Goal: Task Accomplishment & Management: Manage account settings

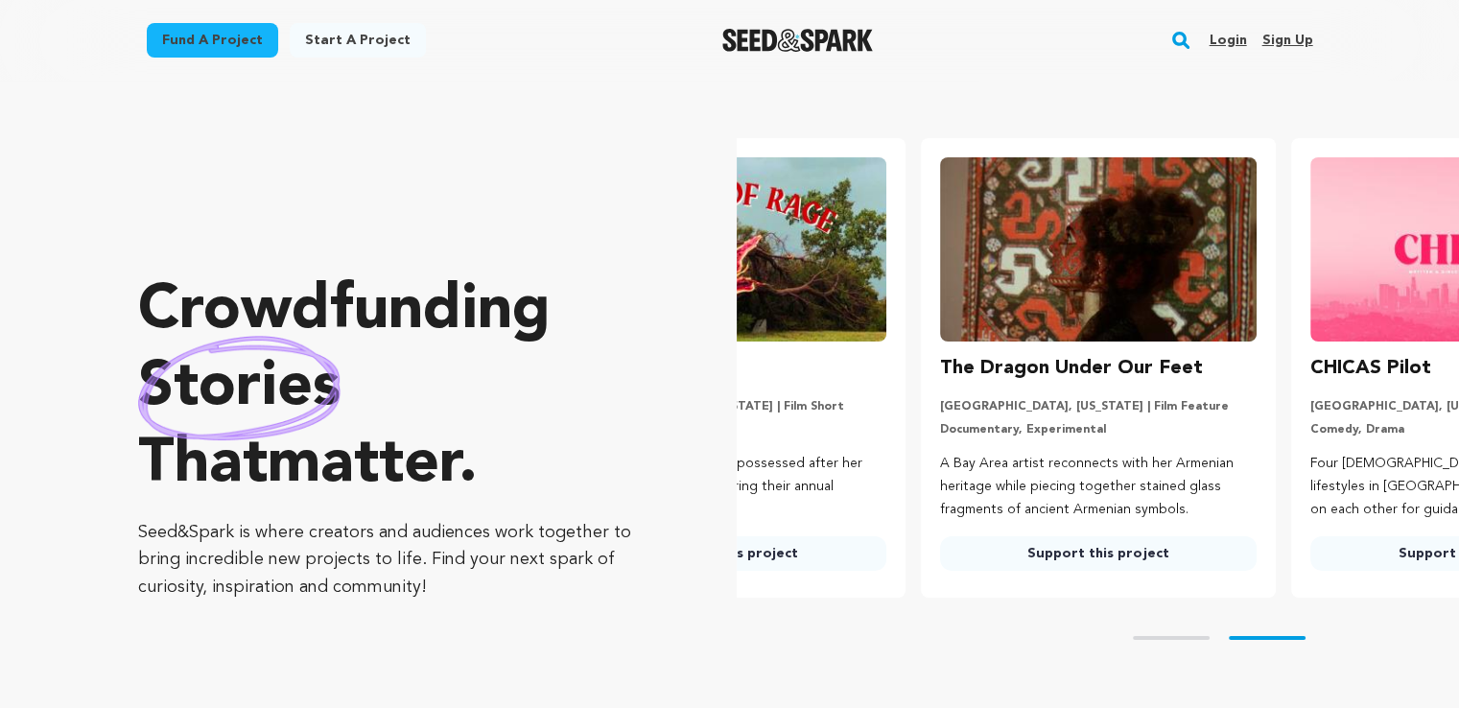
scroll to position [0, 385]
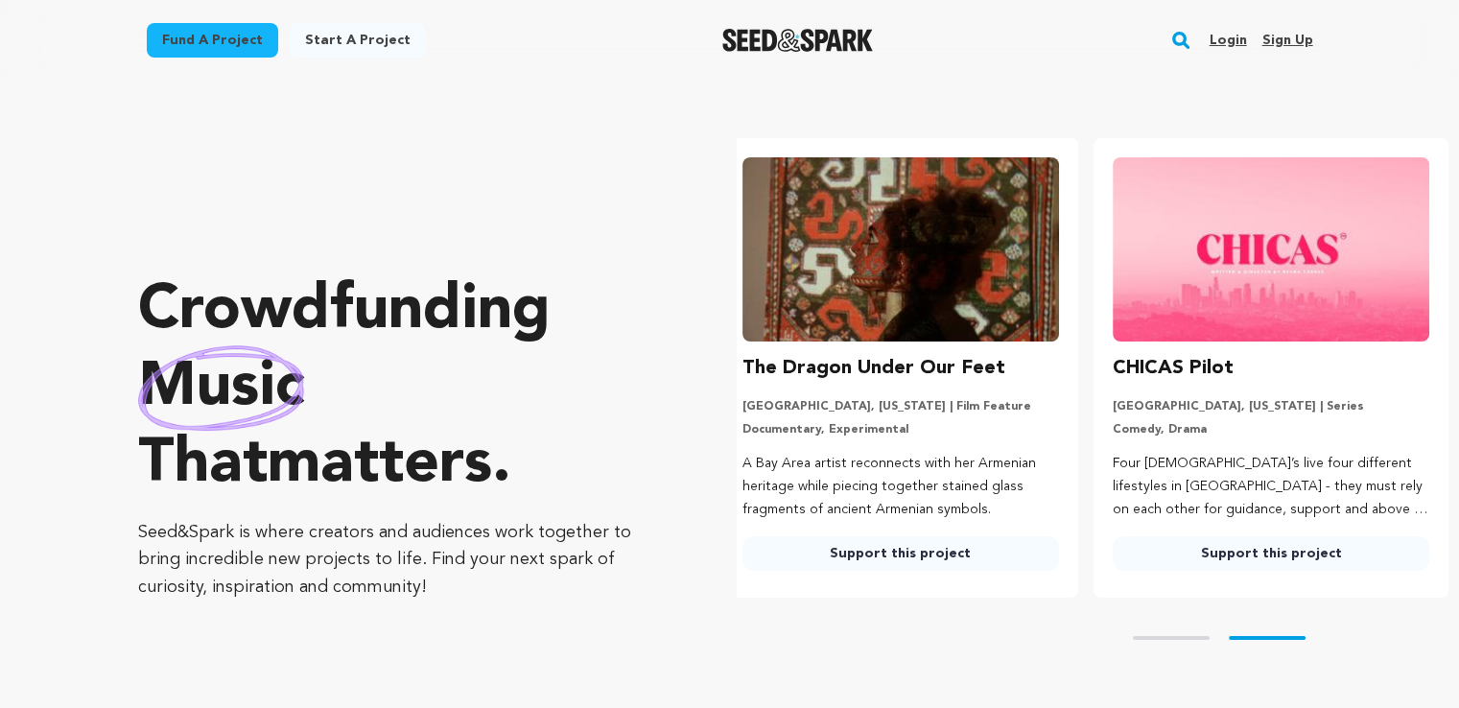
click at [1232, 43] on link "Login" at bounding box center [1227, 40] width 37 height 31
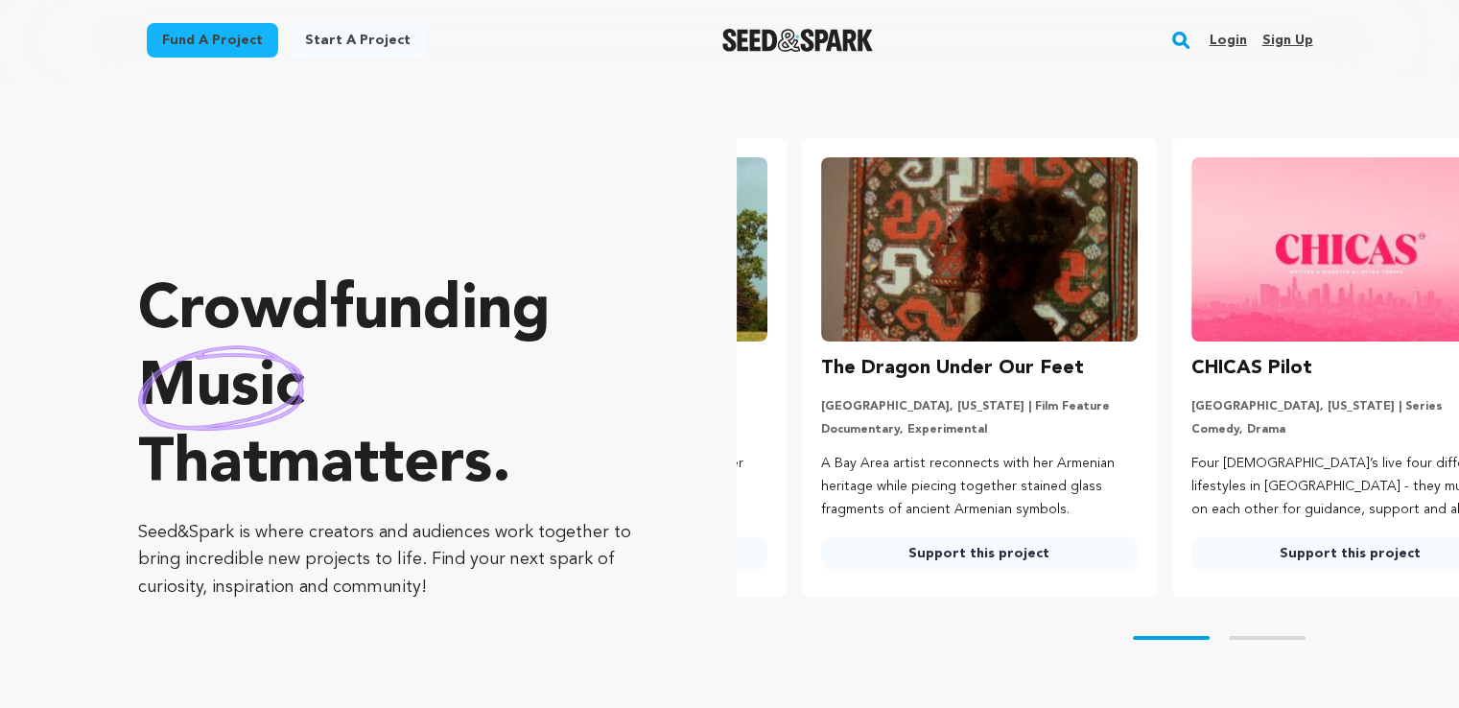
scroll to position [0, 139]
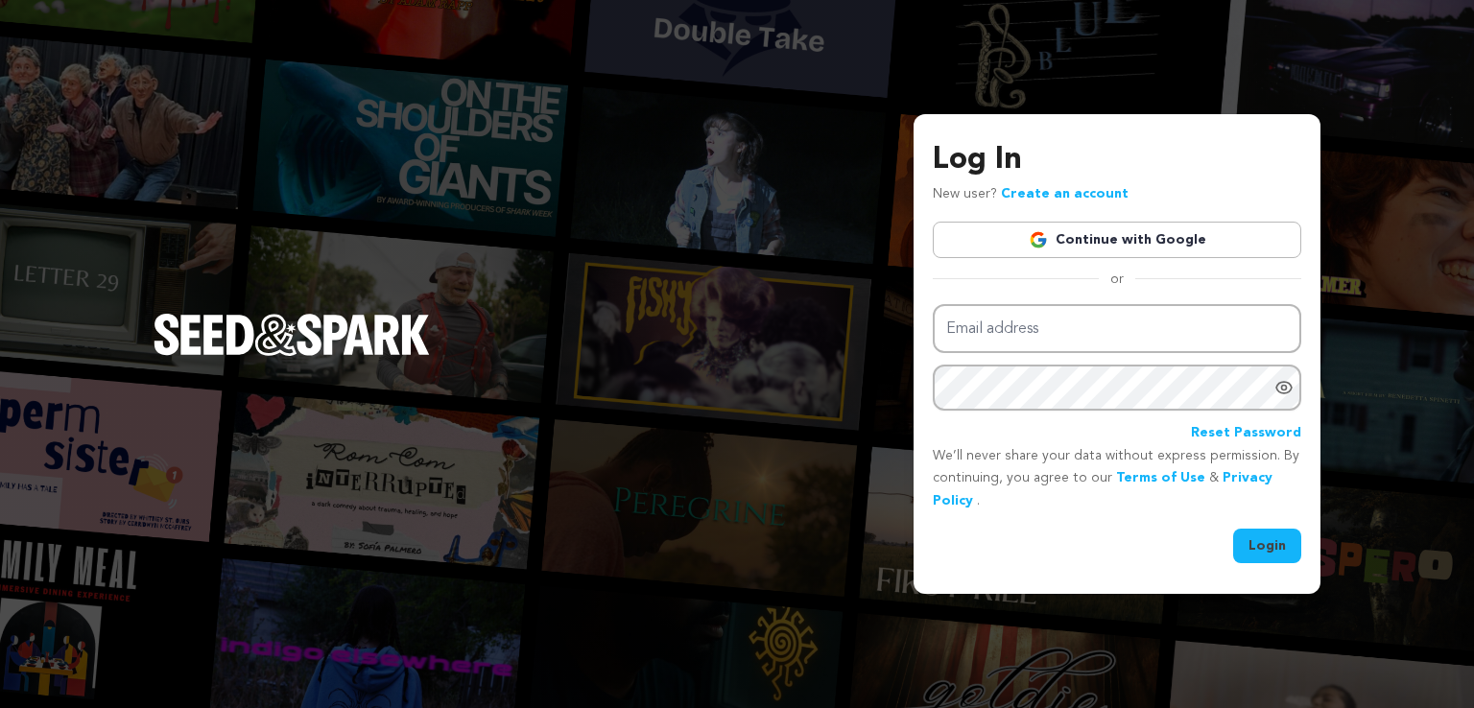
click at [1159, 229] on link "Continue with Google" at bounding box center [1117, 240] width 368 height 36
click at [1157, 239] on link "Continue with Google" at bounding box center [1117, 240] width 368 height 36
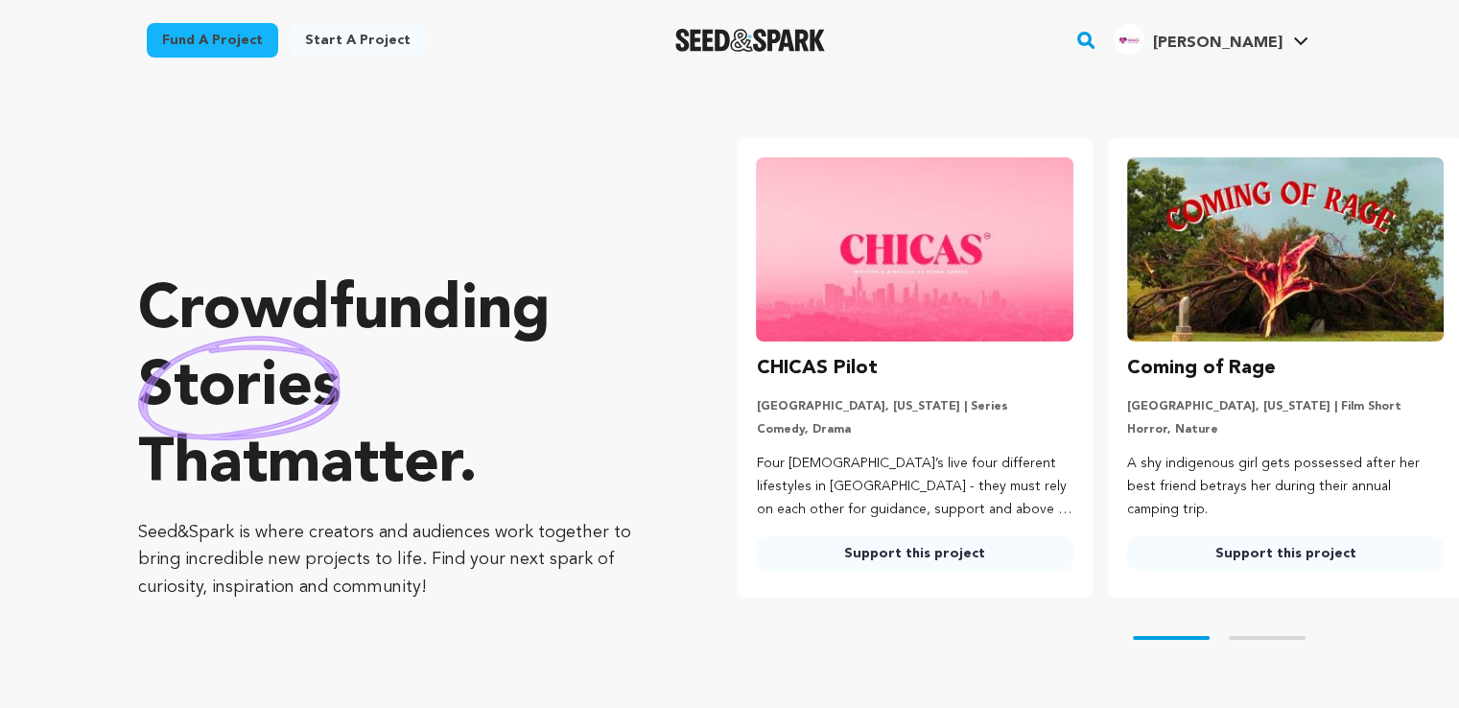
click at [1254, 38] on span "Grace c." at bounding box center [1217, 42] width 130 height 15
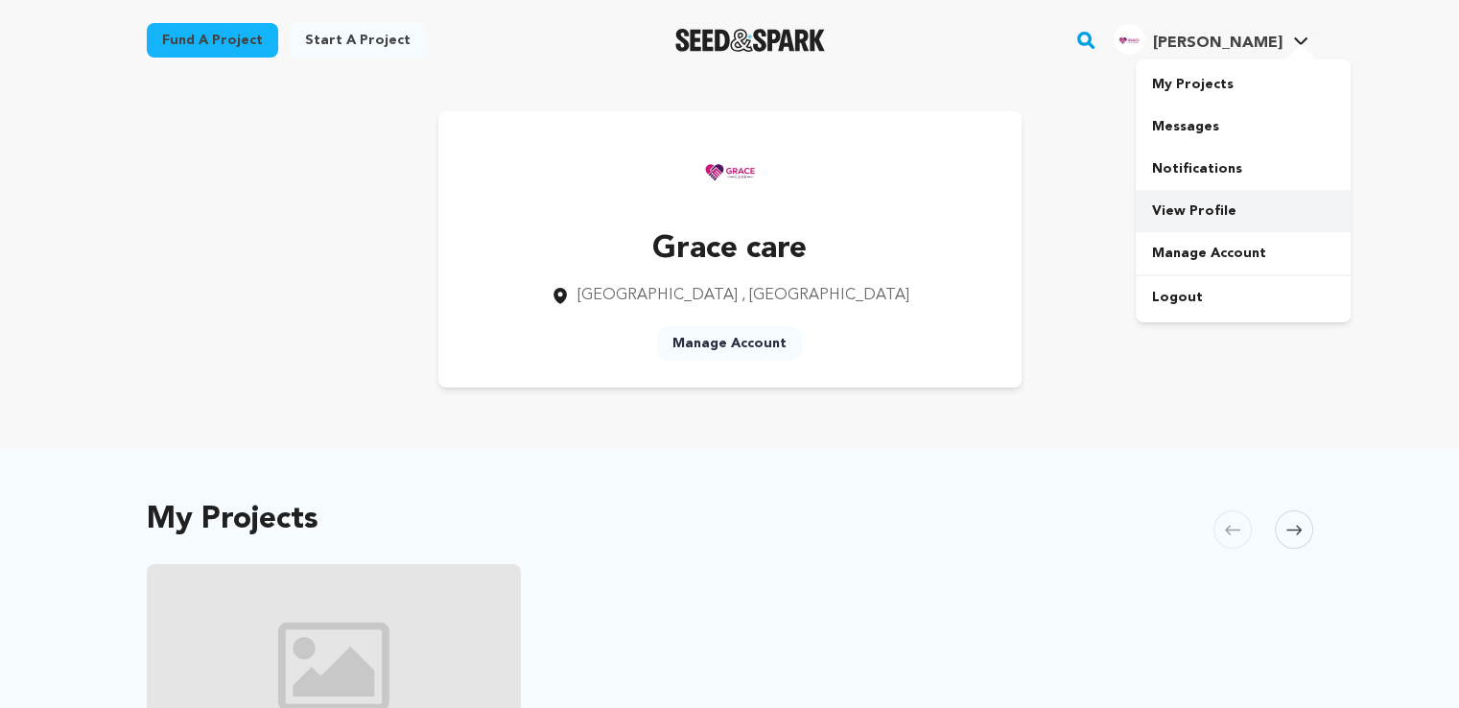
click at [1209, 200] on link "View Profile" at bounding box center [1243, 211] width 215 height 42
click at [698, 346] on link "Manage Account" at bounding box center [729, 343] width 145 height 35
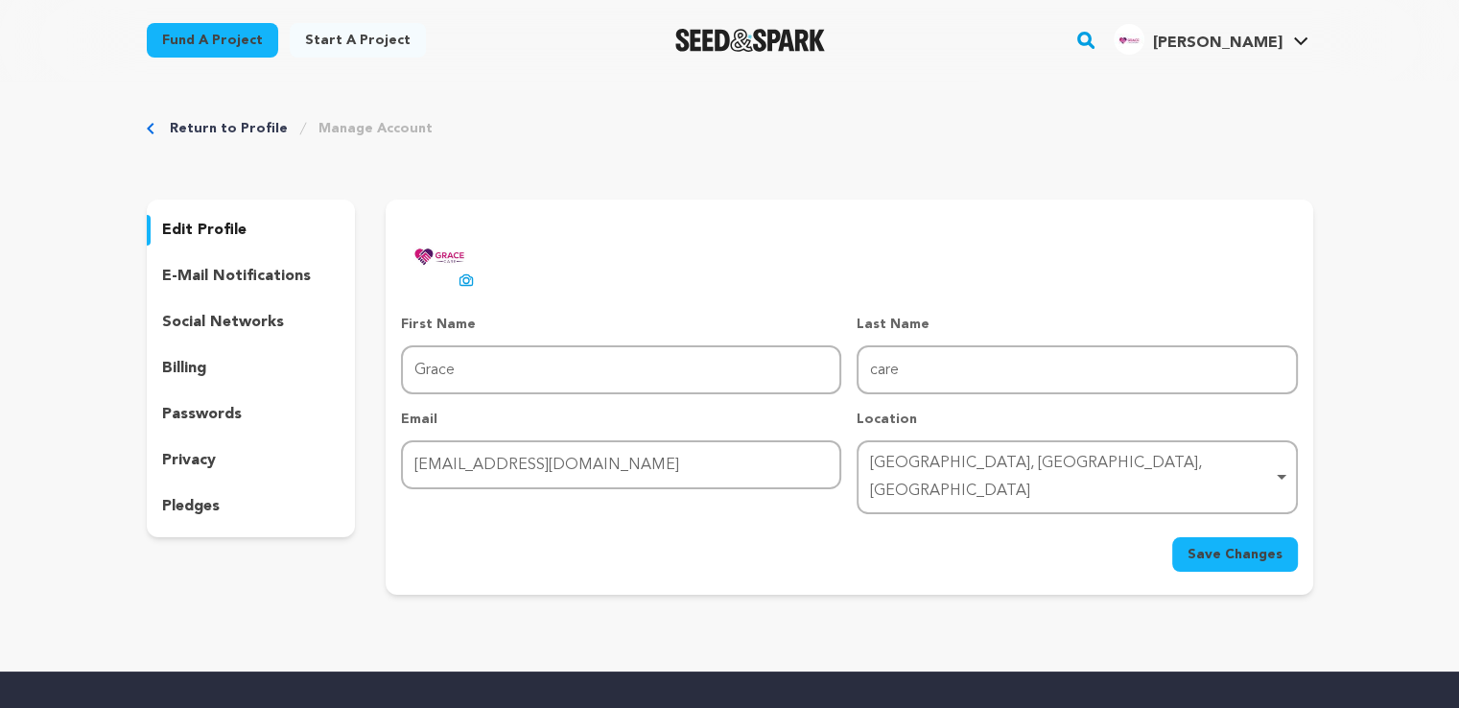
click at [1284, 463] on div "Sydney, New South Wales, Australia Remove item" at bounding box center [1076, 477] width 421 height 63
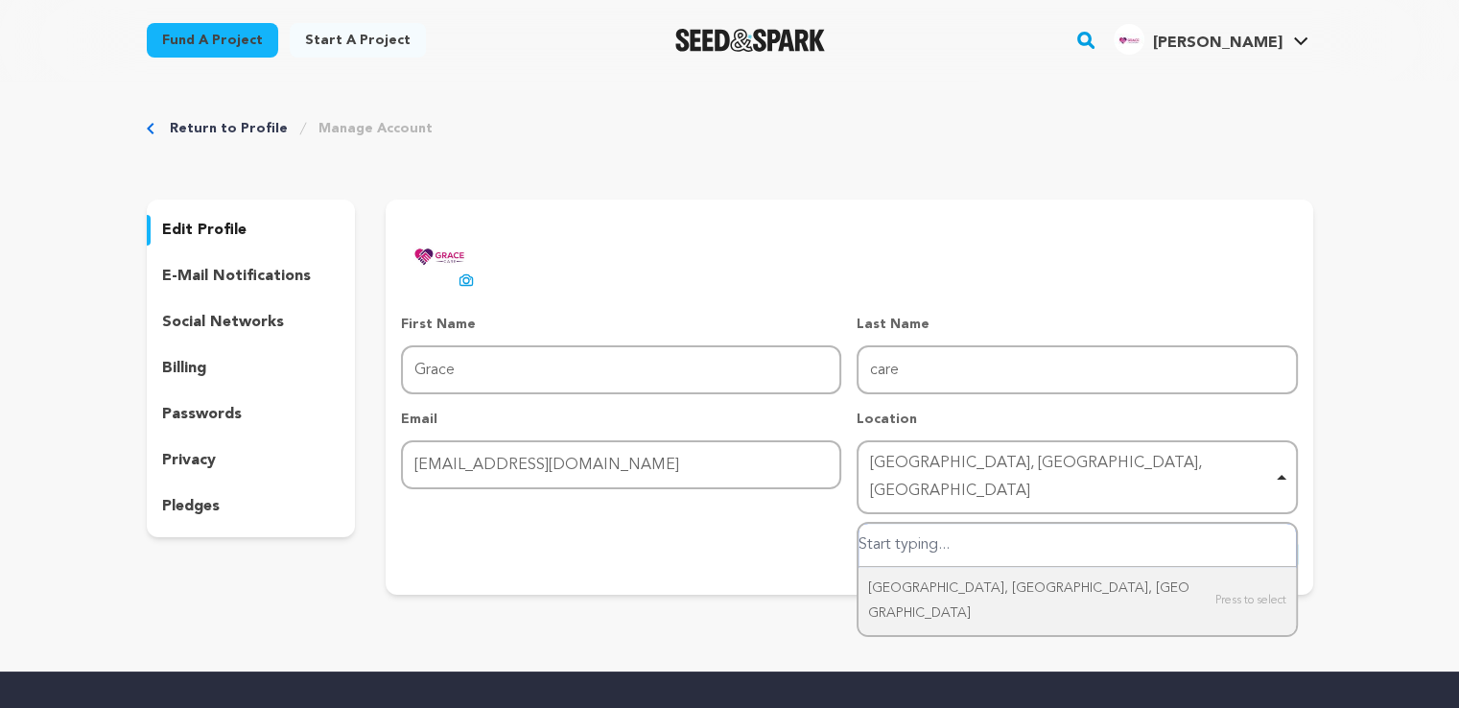
click at [1136, 461] on div "Sydney, New South Wales, Australia Remove item" at bounding box center [1071, 478] width 402 height 56
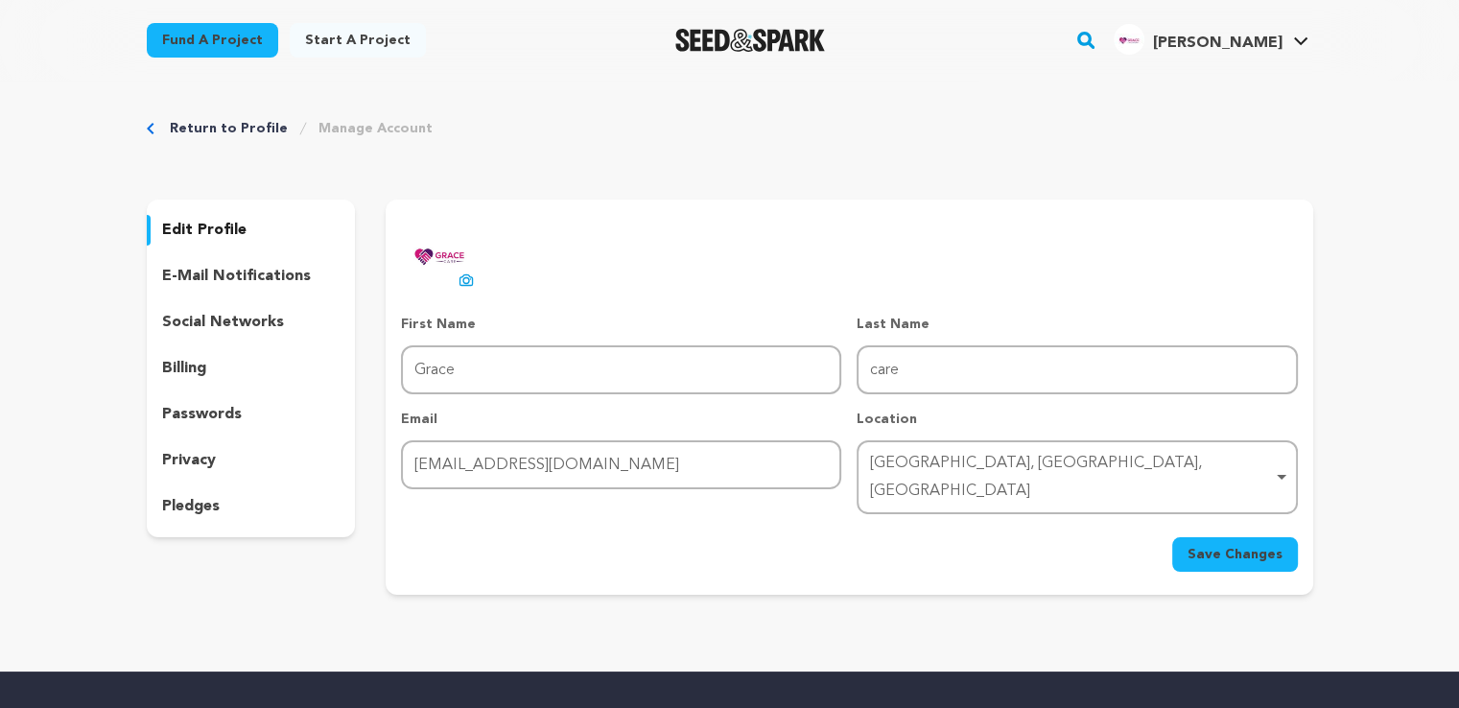
click at [1136, 461] on div "Sydney, New South Wales, Australia Remove item" at bounding box center [1071, 478] width 402 height 56
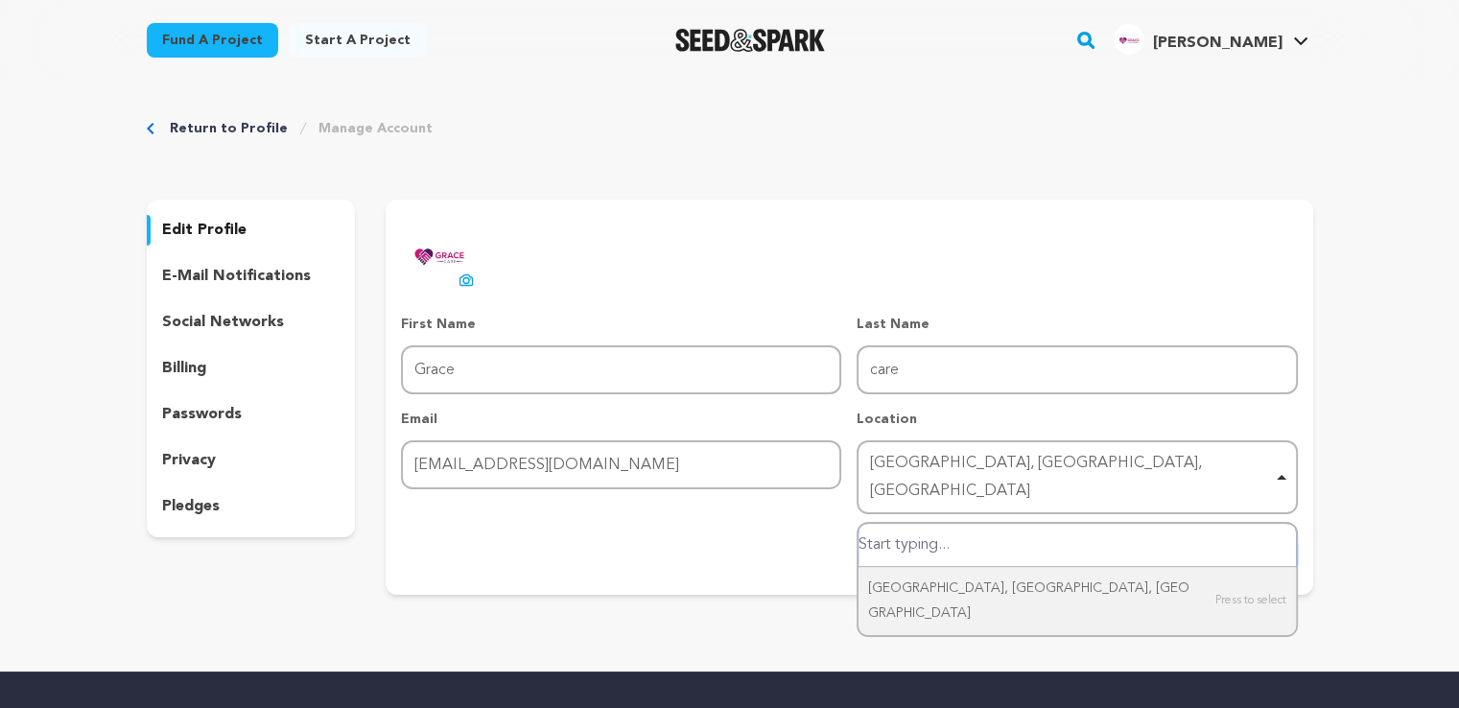
click at [1136, 461] on div "Sydney, New South Wales, Australia Remove item" at bounding box center [1071, 478] width 402 height 56
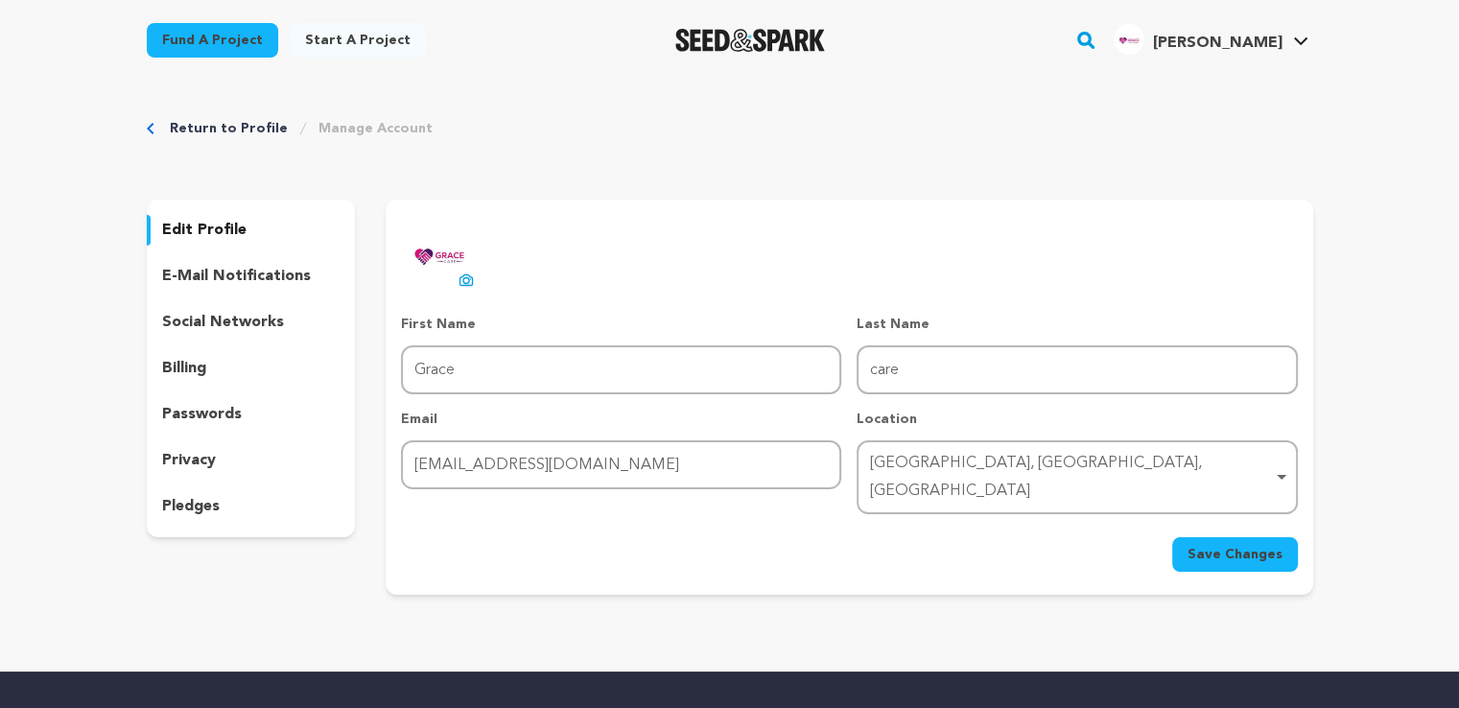
click at [1134, 460] on div "Sydney, New South Wales, Australia Remove item" at bounding box center [1071, 478] width 402 height 56
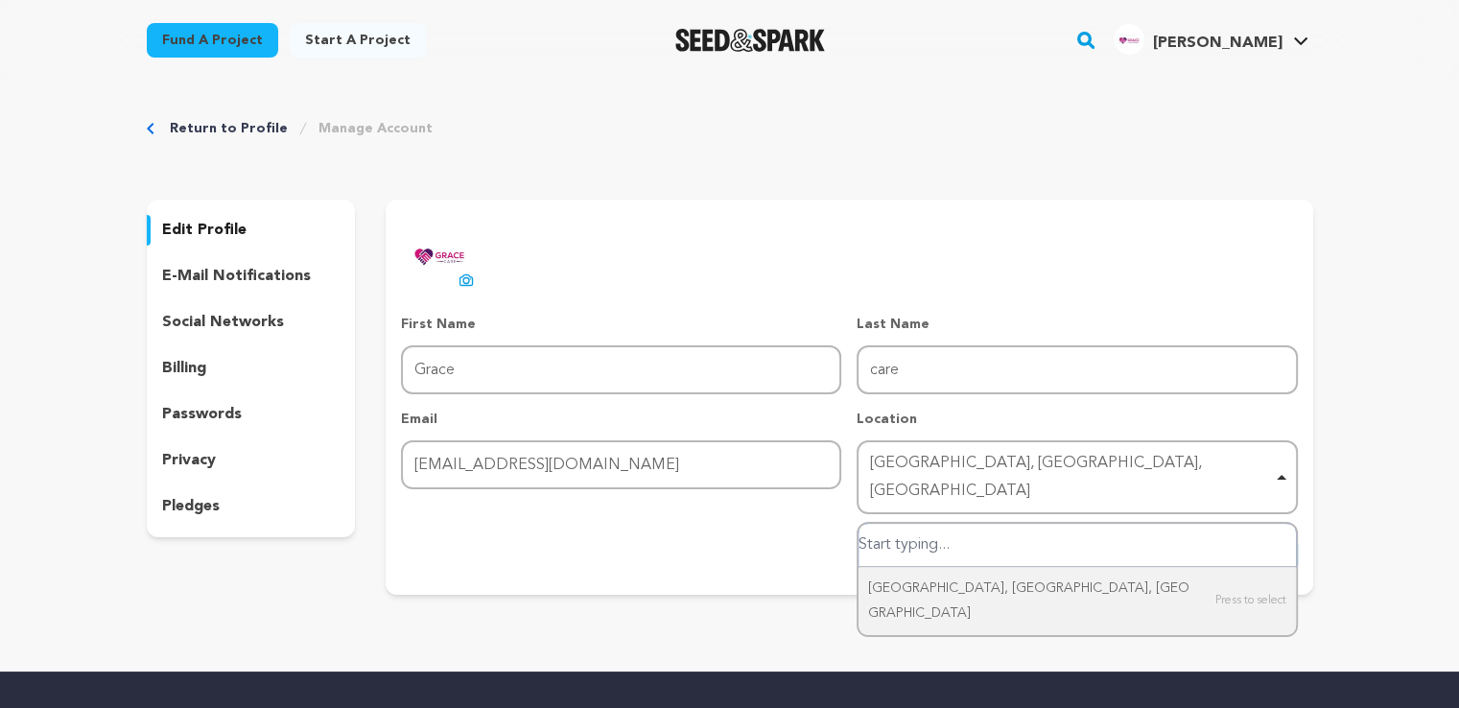
click at [1134, 460] on div "Sydney, New South Wales, Australia Remove item" at bounding box center [1071, 478] width 402 height 56
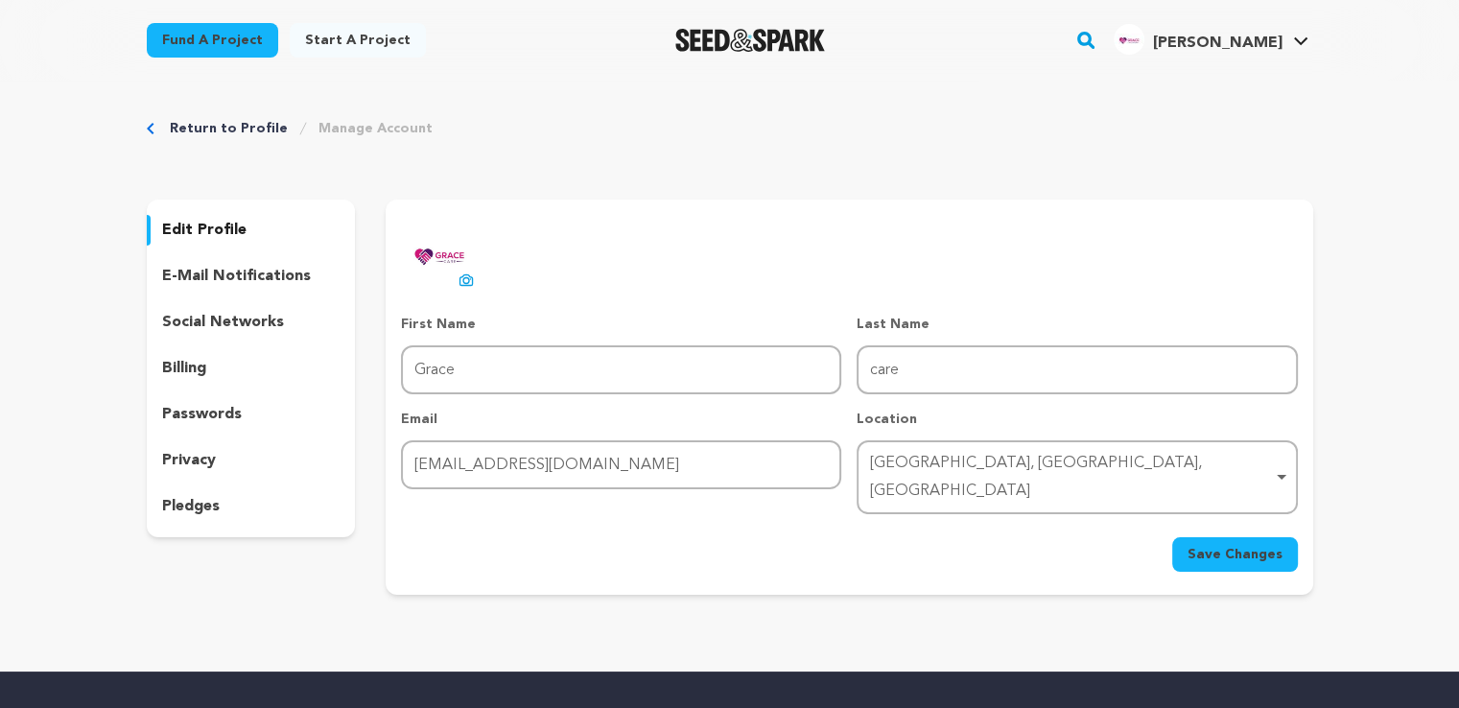
click at [1114, 461] on div "Sydney, New South Wales, Australia Remove item" at bounding box center [1071, 478] width 402 height 56
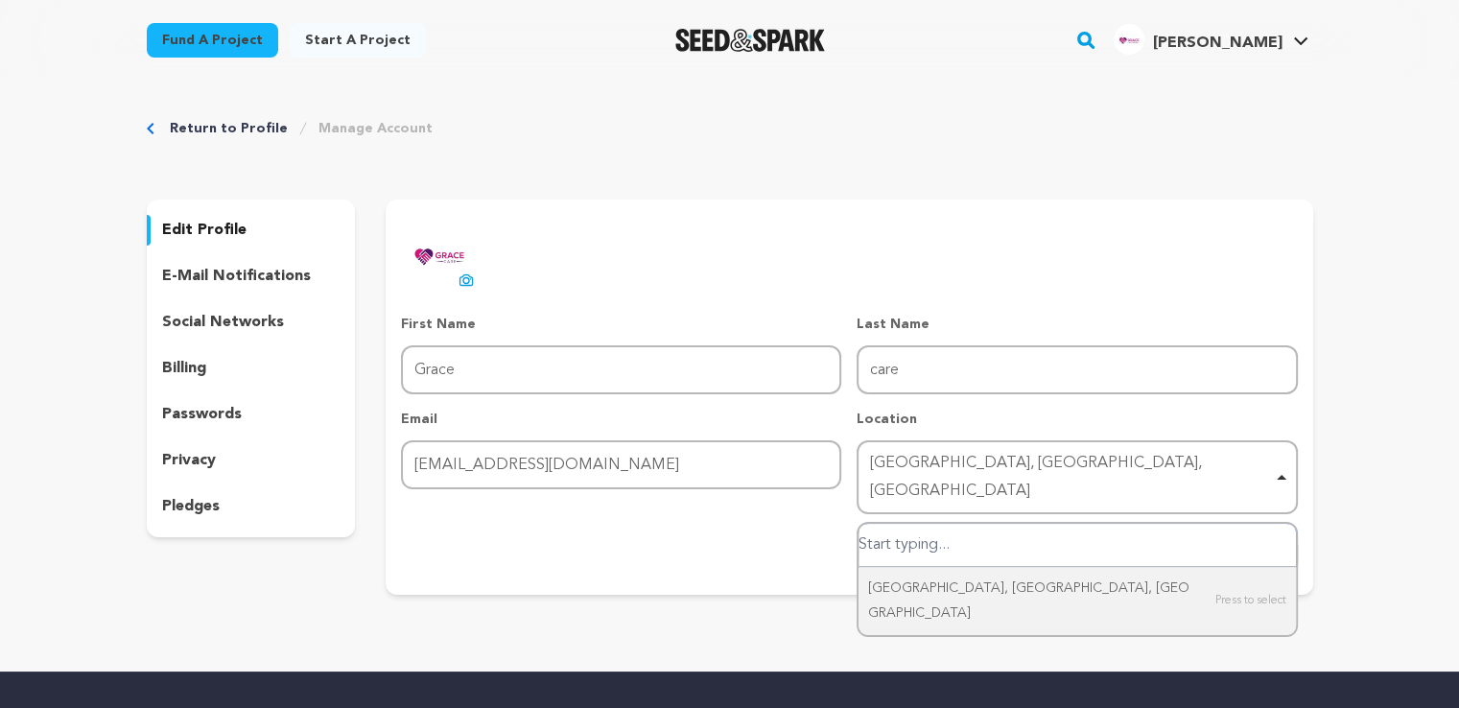
click at [990, 529] on input "Sydney, New South Wales, Australia" at bounding box center [1077, 545] width 437 height 43
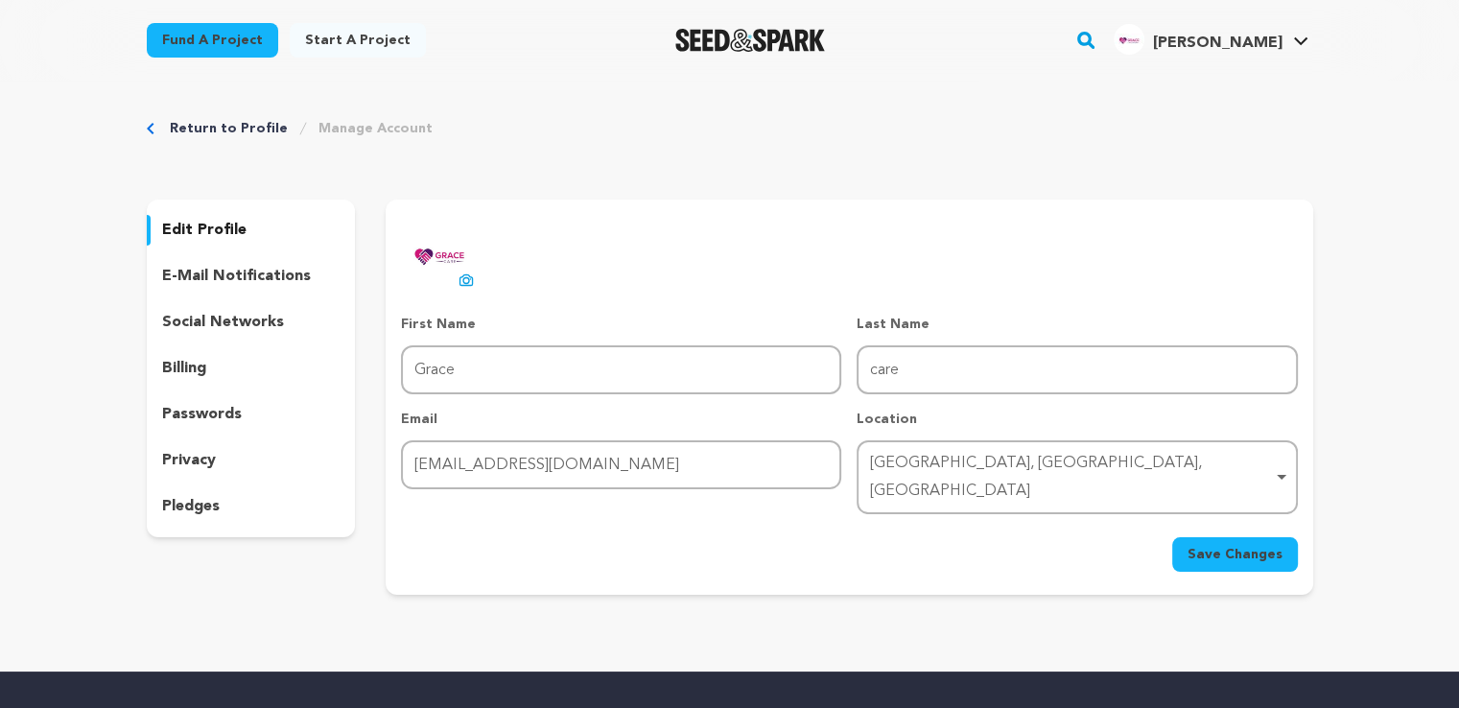
click at [978, 464] on div "Sydney, New South Wales, Australia Remove item" at bounding box center [1071, 478] width 402 height 56
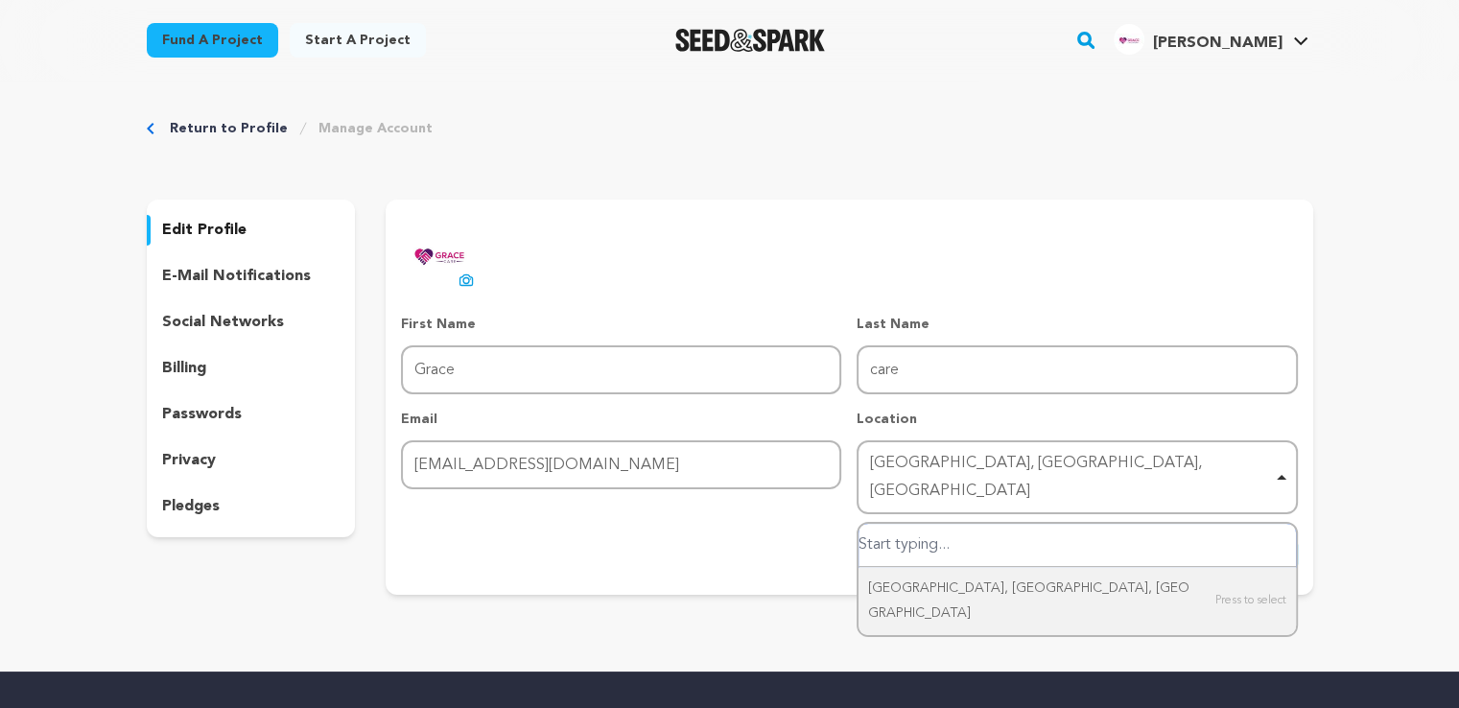
paste input ":Unit 101/23-25 Toongabbie Rd, Toongabbie NSW 2146, Australia"
drag, startPoint x: 900, startPoint y: 513, endPoint x: 806, endPoint y: 521, distance: 94.3
click at [806, 520] on form "First Name First Name Grace Last Name Last Name care Email Email gracecareaustr…" at bounding box center [849, 443] width 896 height 257
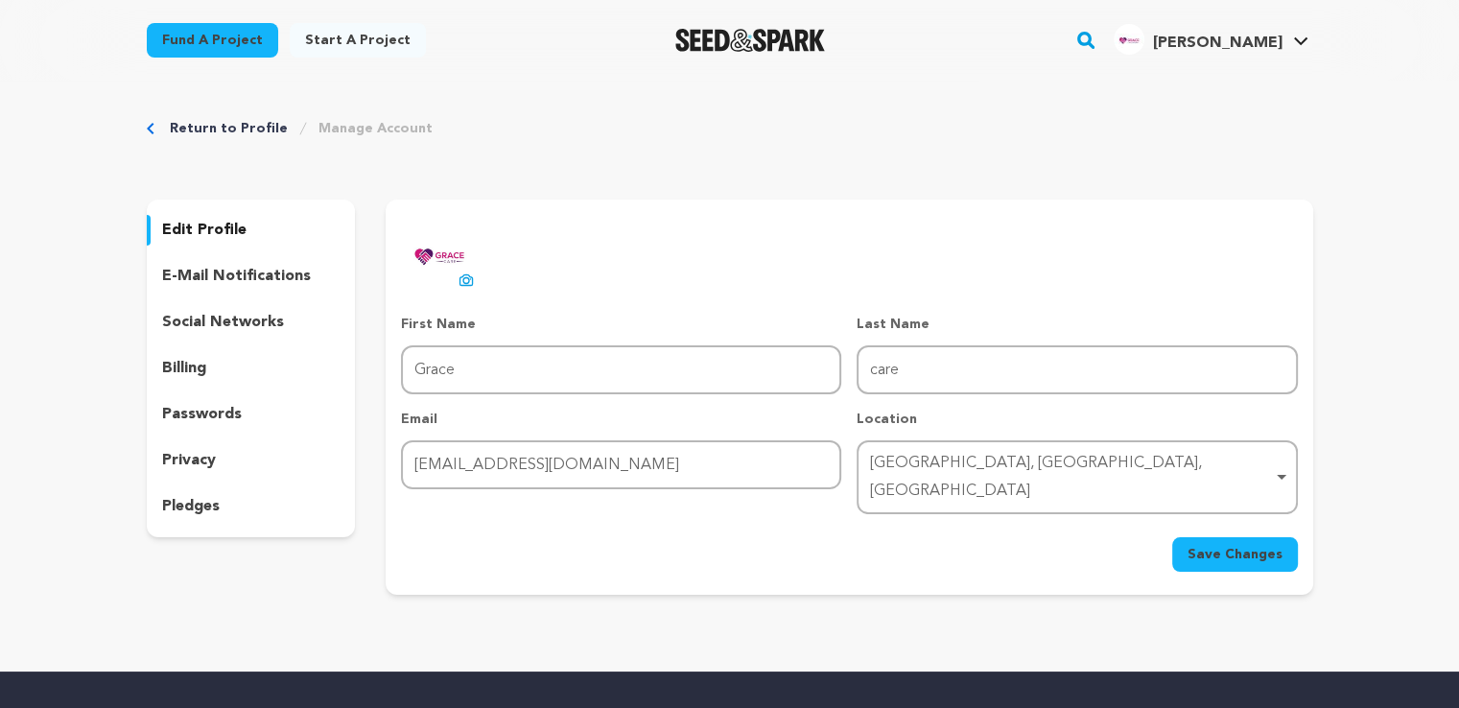
click at [959, 474] on div "Sydney, New South Wales, Australia Remove item" at bounding box center [1071, 478] width 402 height 56
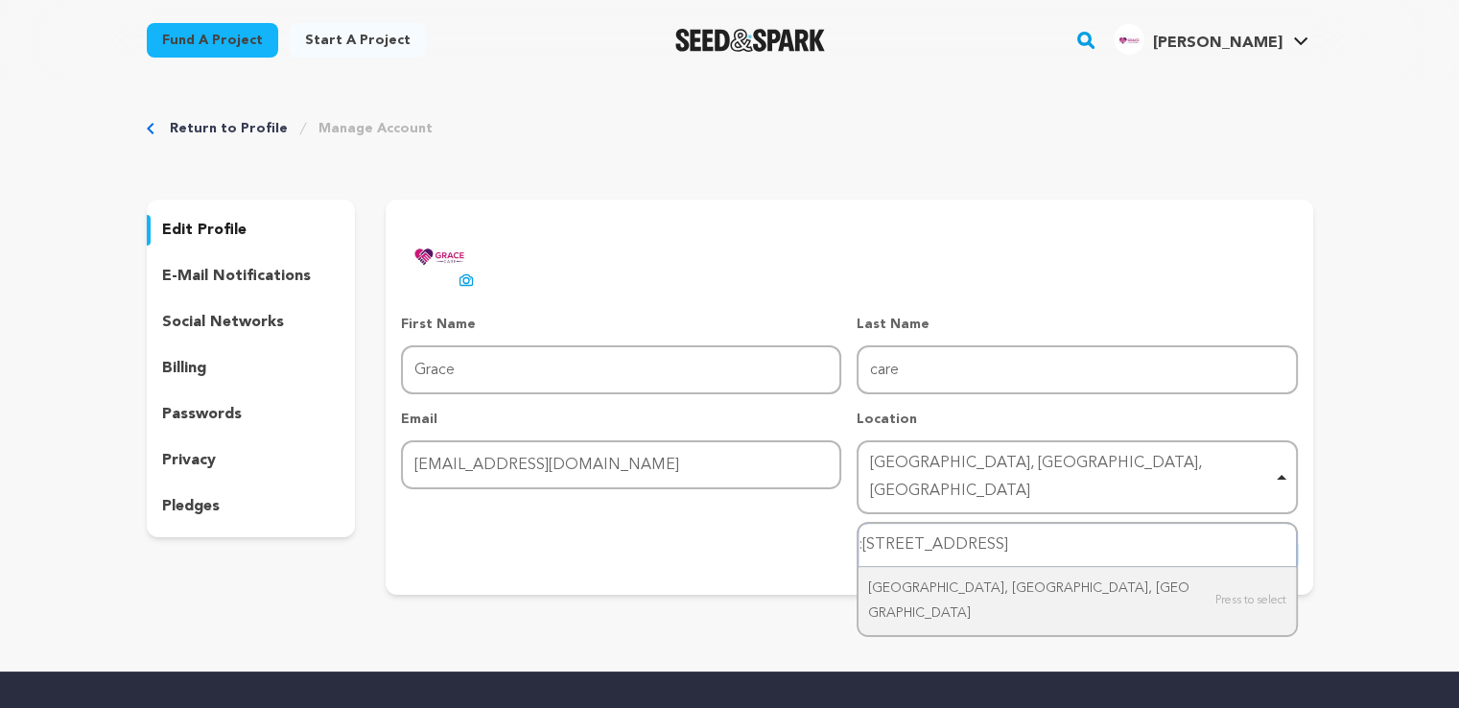
click at [862, 524] on input ":Unit 101/23-25 Toongabbie Rd, Toongabbie NSW 2146, Australia" at bounding box center [1077, 545] width 437 height 43
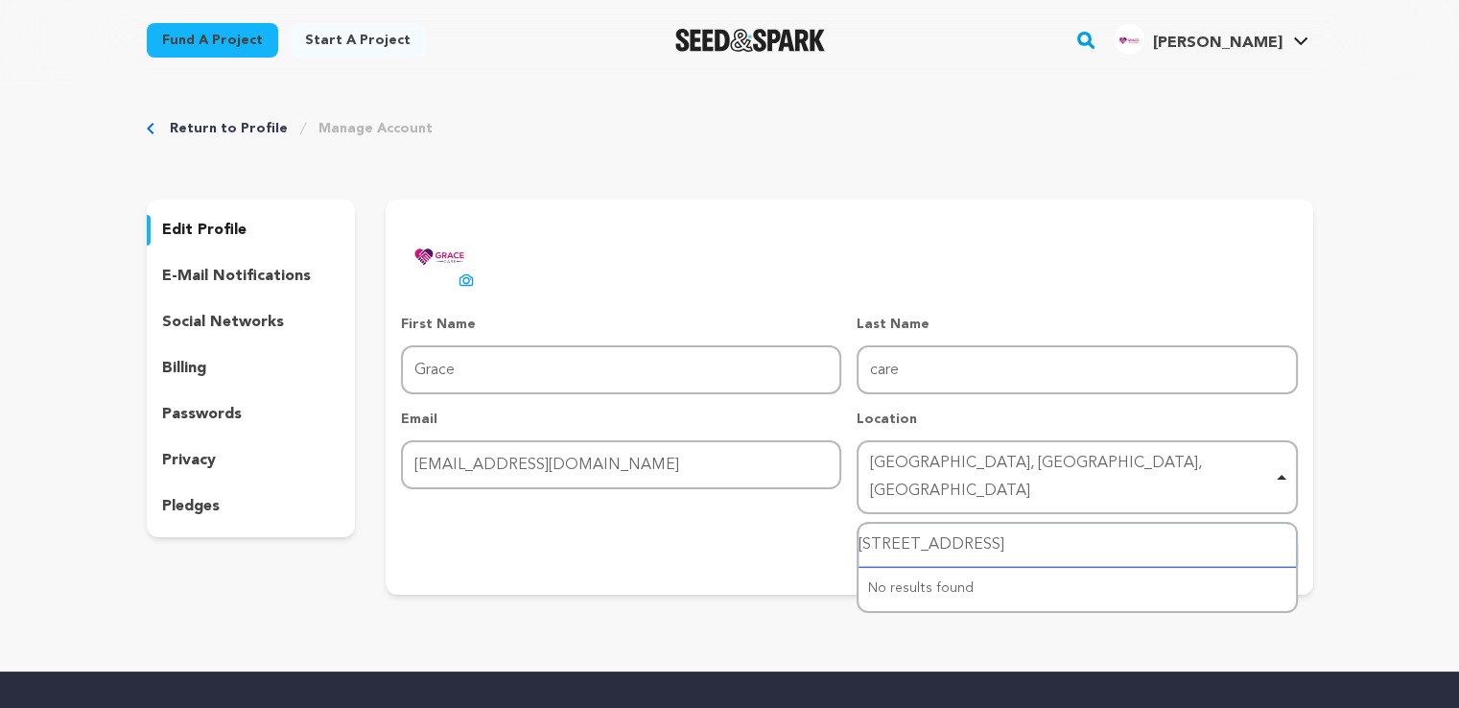
click at [935, 529] on input "Unit 101/23-25 Toongabbie Rd, Toongabbie NSW 2146, Australia" at bounding box center [1077, 545] width 437 height 43
click at [1048, 567] on div "No results found" at bounding box center [1077, 588] width 437 height 43
type input "Unit 101/23-25 Toongabbie Rd, Toongabbie NSW 2146, Australia"
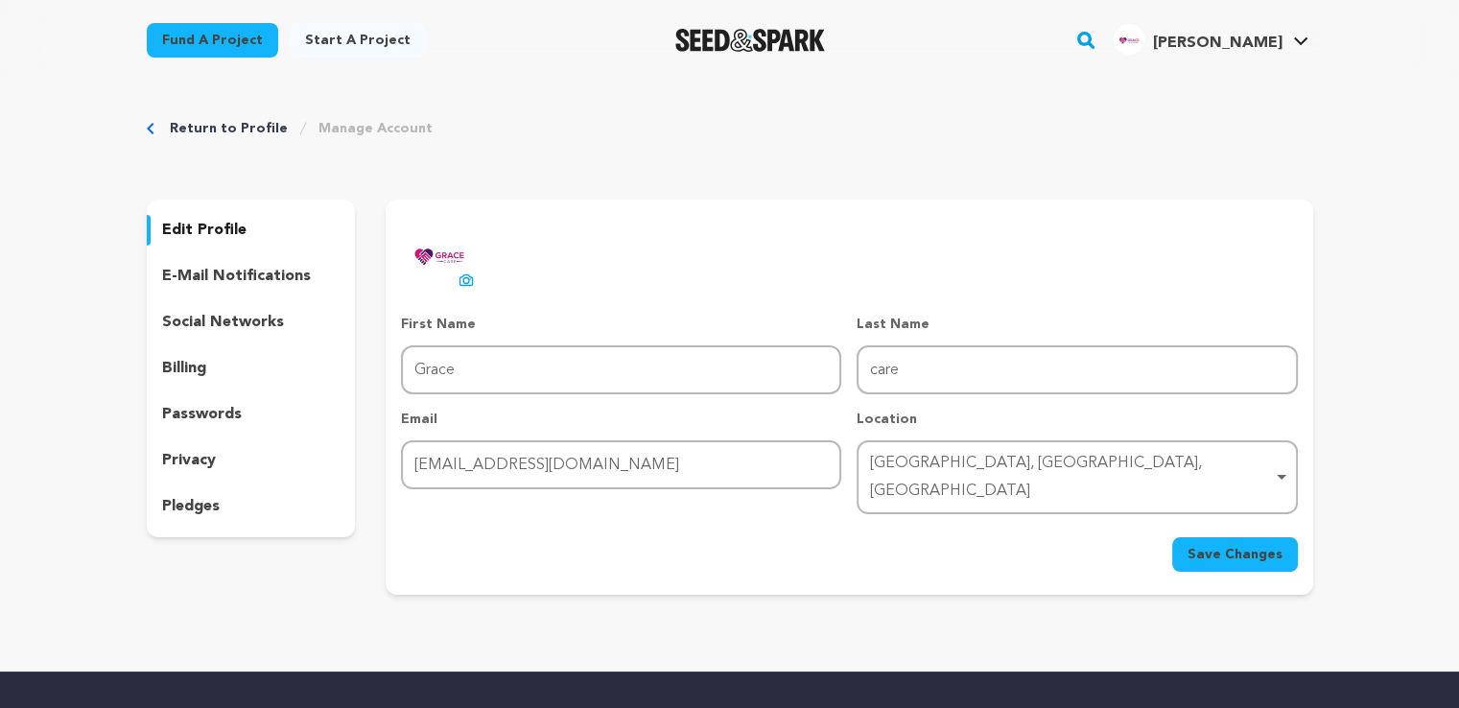
click at [845, 554] on div "uploading spinner upload profile image First Name First Name Grace Last Name La…" at bounding box center [849, 397] width 927 height 395
click at [1213, 545] on span "Save Changes" at bounding box center [1235, 554] width 95 height 19
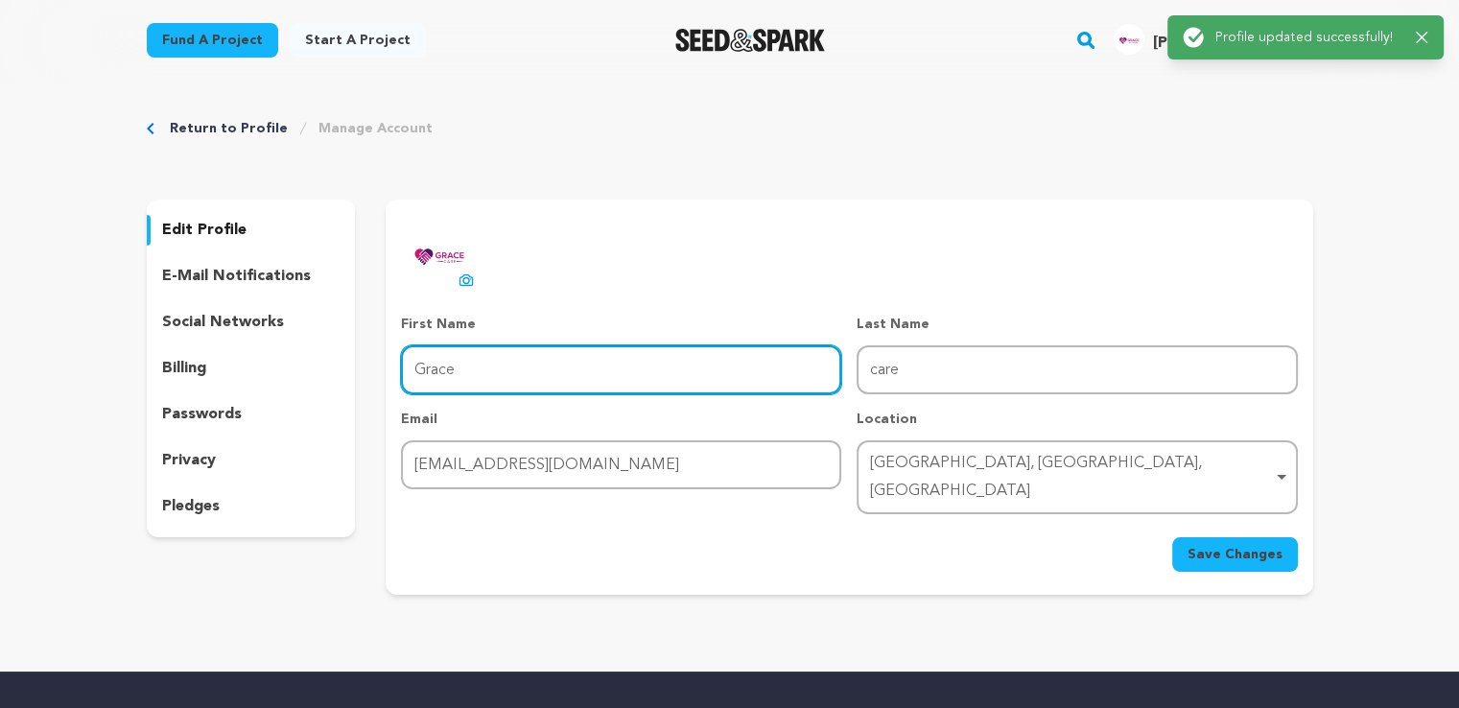
click at [557, 377] on input "Grace" at bounding box center [621, 369] width 440 height 49
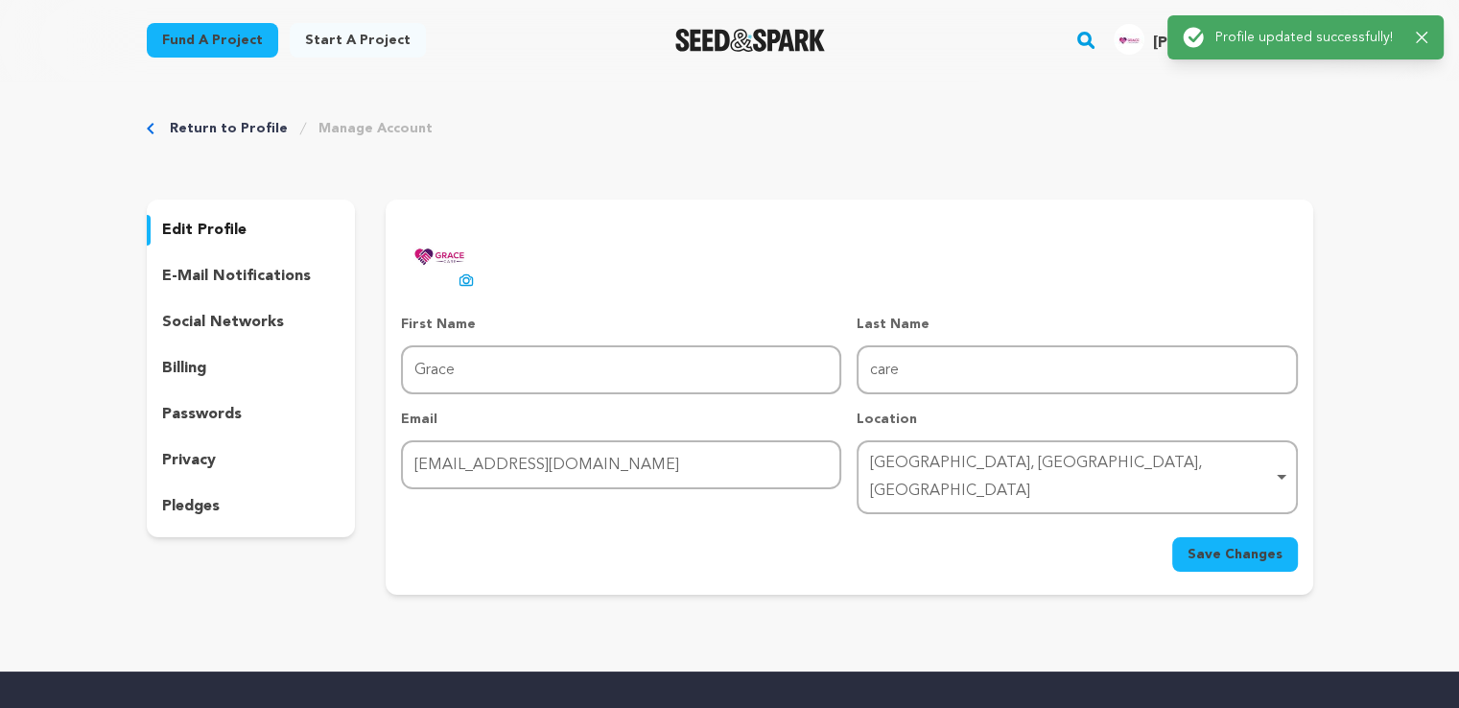
drag, startPoint x: 1435, startPoint y: 35, endPoint x: 1415, endPoint y: 35, distance: 20.2
click at [1435, 35] on div "Success: Info: Warning: Error: Profile updated successfully! Close notification" at bounding box center [1306, 37] width 276 height 44
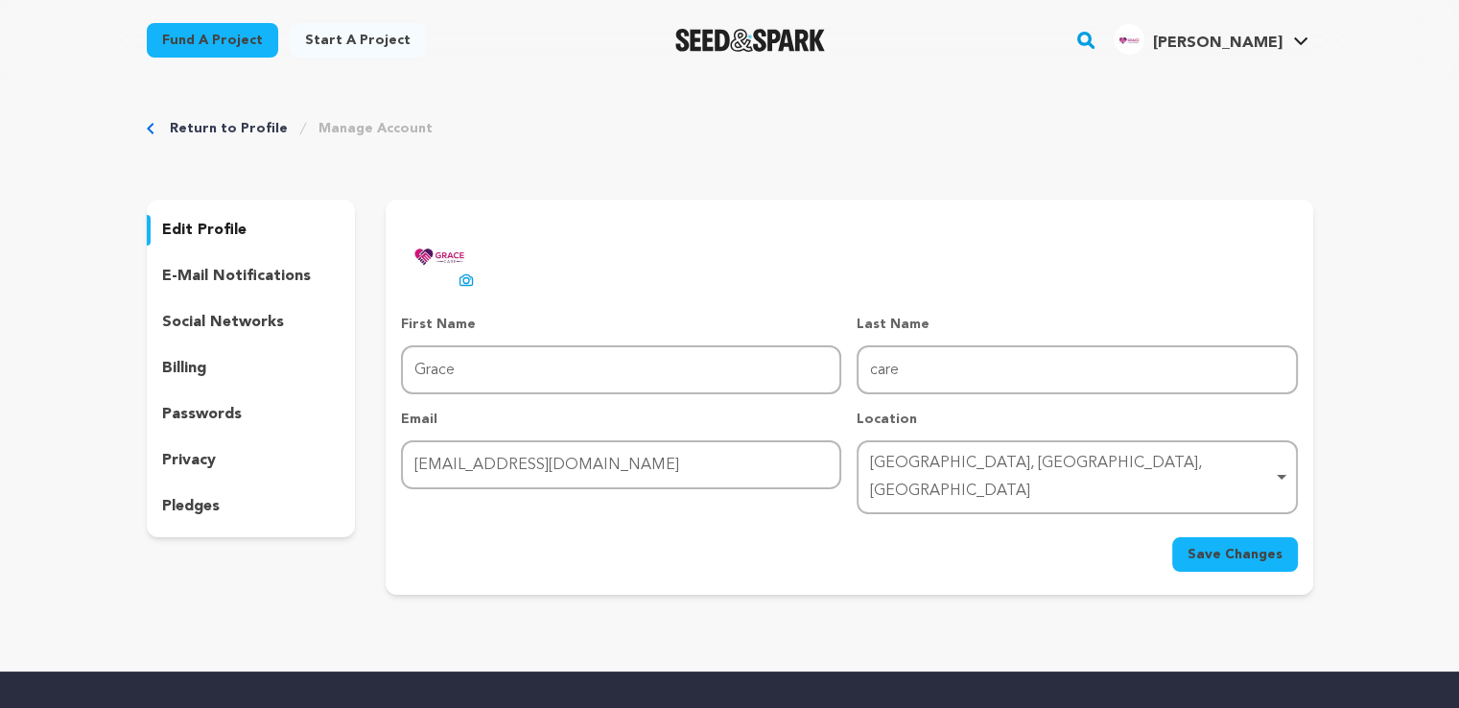
click at [232, 130] on link "Return to Profile" at bounding box center [229, 128] width 118 height 19
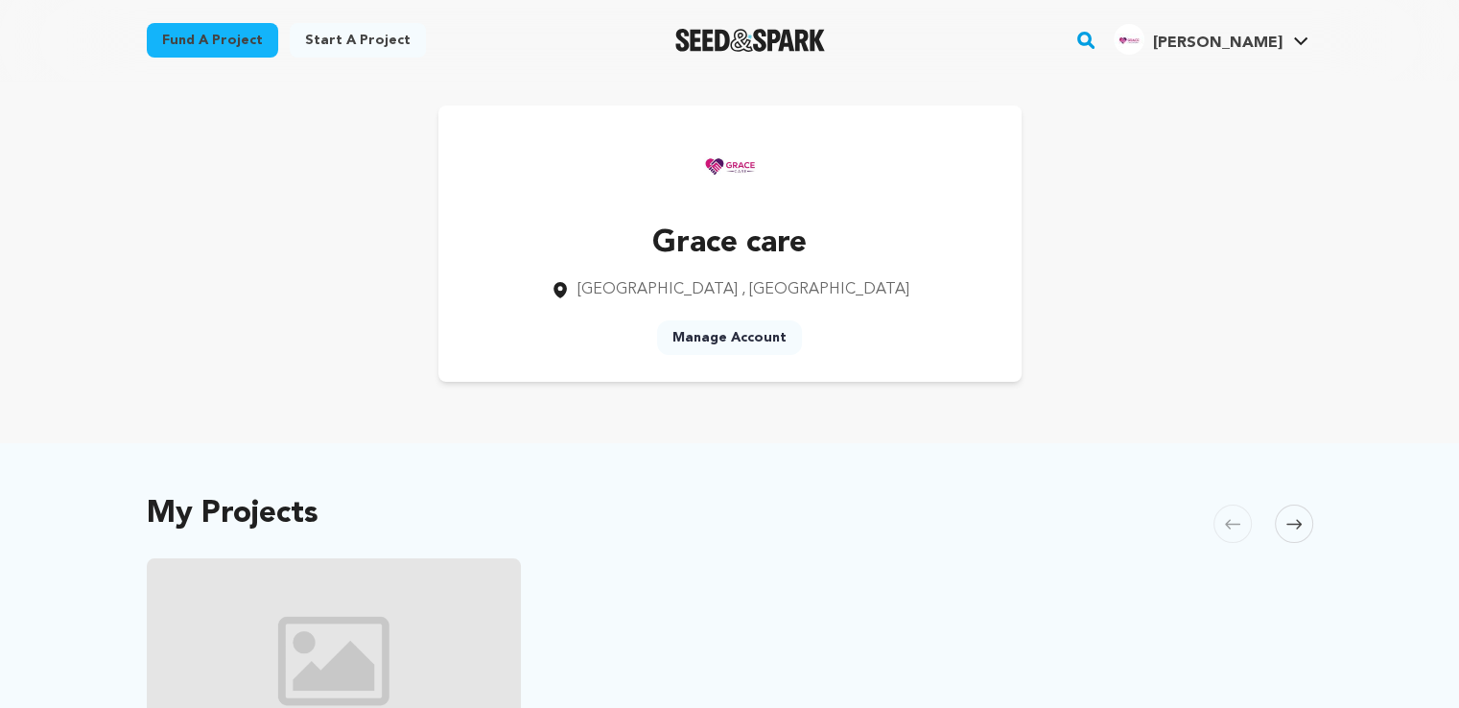
scroll to position [384, 0]
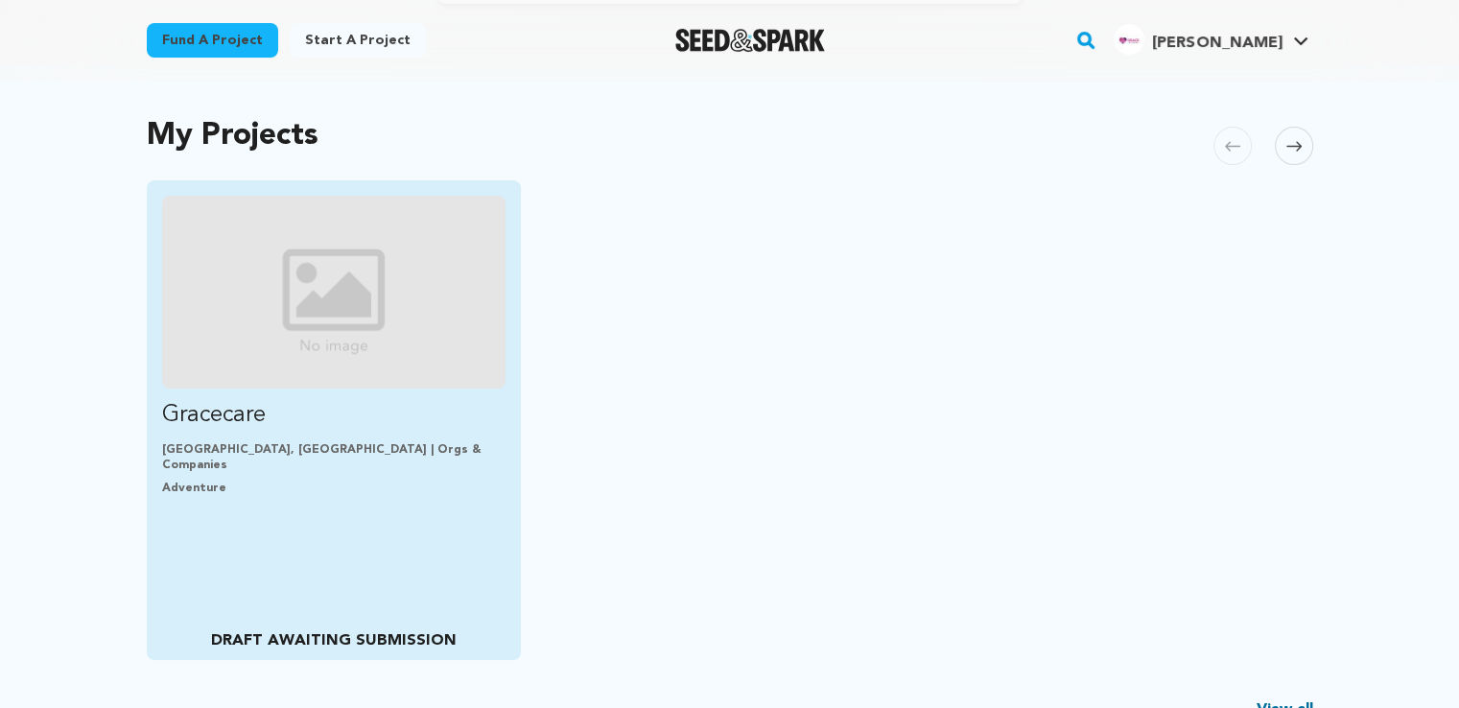
click at [322, 412] on p "Gracecare" at bounding box center [334, 415] width 344 height 31
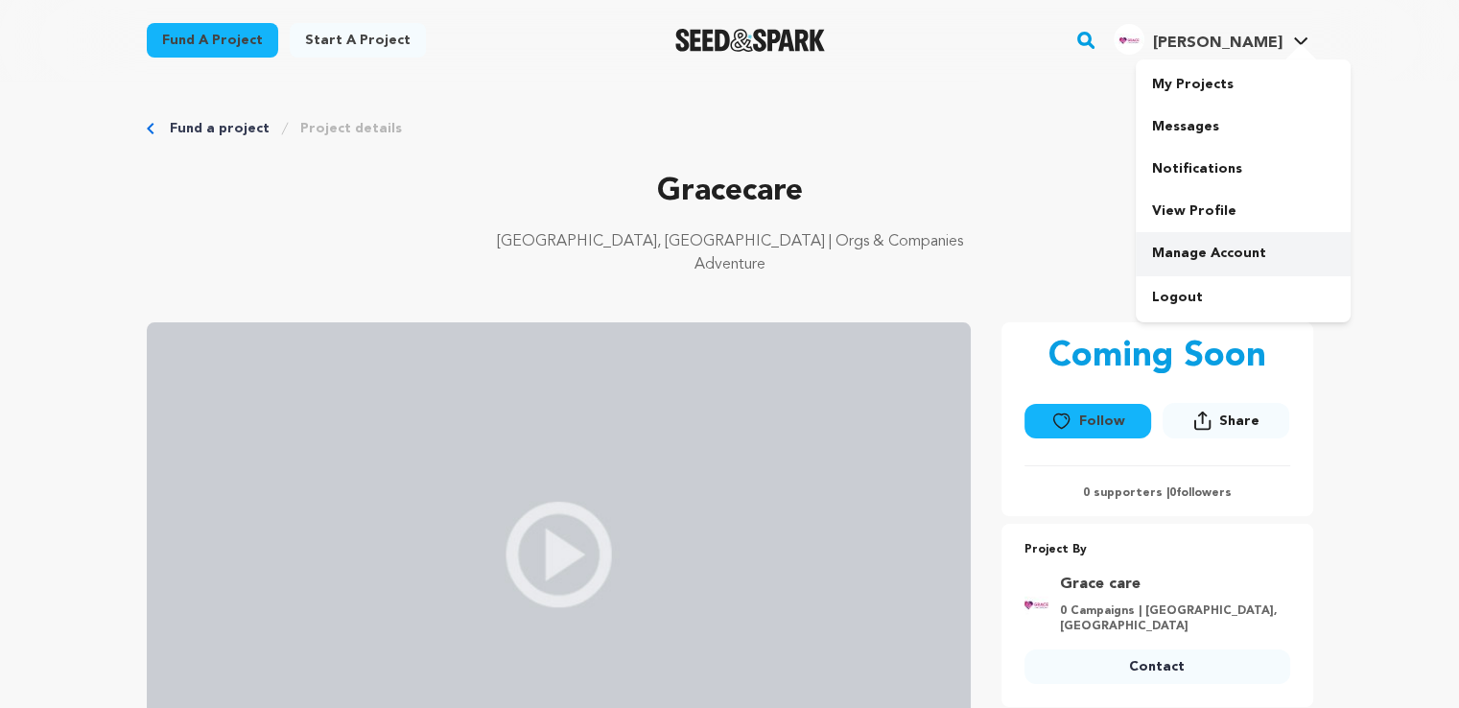
click at [1220, 248] on link "Manage Account" at bounding box center [1243, 253] width 215 height 42
